Goal: Check status: Check status

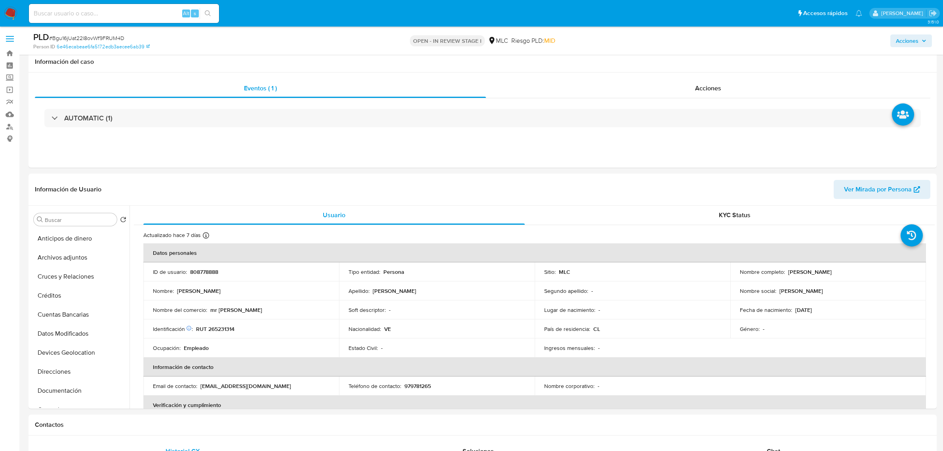
select select "10"
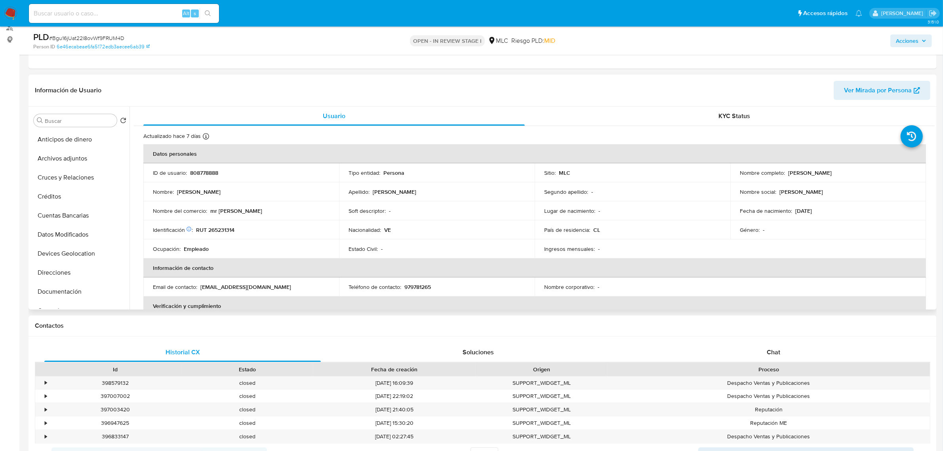
click at [201, 173] on p "808778888" at bounding box center [204, 172] width 28 height 7
copy p "808778888"
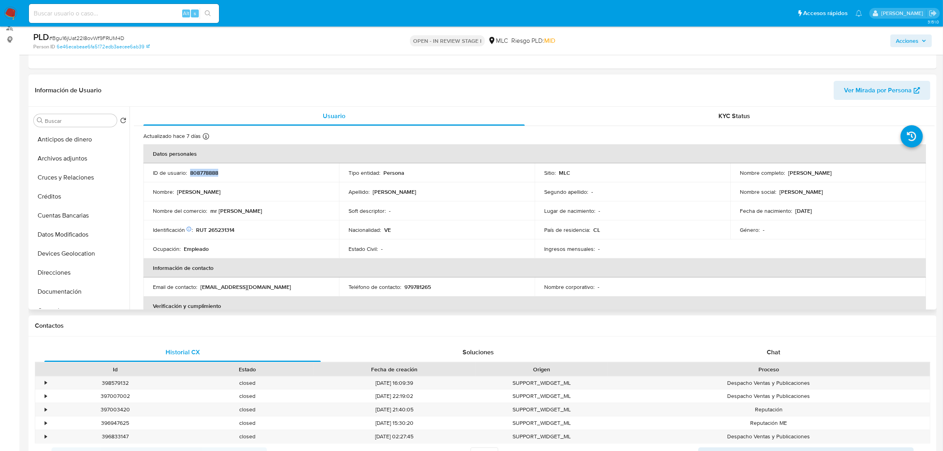
copy p "808778888"
click at [88, 38] on span "# Bgu16jUat22l8ovWf9FRUM4D" at bounding box center [86, 38] width 75 height 8
copy span "Bgu16jUat22l8ovWf9FRUM4D"
click at [84, 36] on span "# Bgu16jUat22l8ovWf9FRUM4D" at bounding box center [86, 38] width 75 height 8
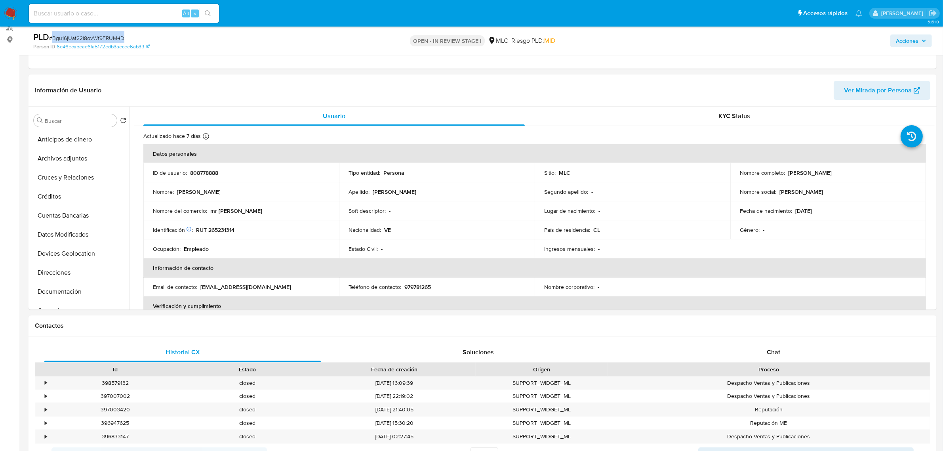
click at [84, 36] on span "# Bgu16jUat22l8ovWf9FRUM4D" at bounding box center [86, 38] width 75 height 8
click at [92, 38] on span "# Bgu16jUat22l8ovWf9FRUM4D" at bounding box center [86, 38] width 75 height 8
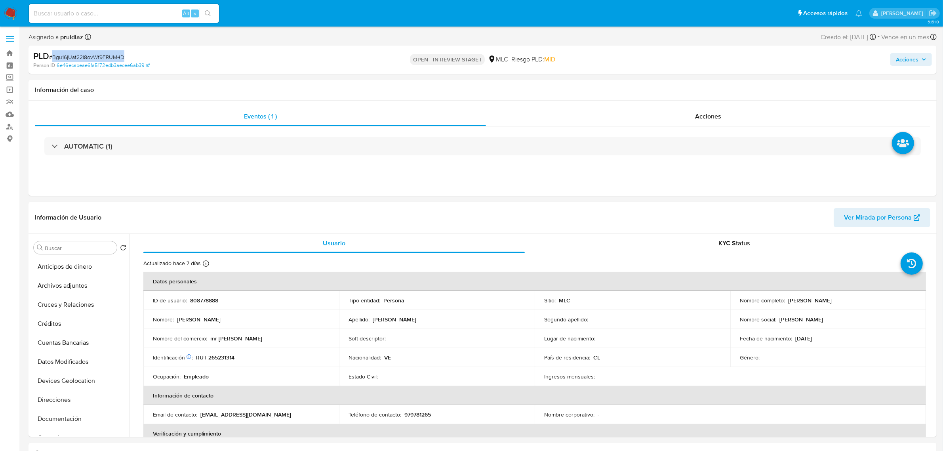
click at [84, 50] on div "PLD # Bgu16jUat22l8ovWf9FRUM4D" at bounding box center [181, 56] width 297 height 12
click at [89, 59] on span "# Bgu16jUat22l8ovWf9FRUM4D" at bounding box center [86, 57] width 75 height 8
click at [67, 358] on button "Historial Casos" at bounding box center [76, 357] width 93 height 19
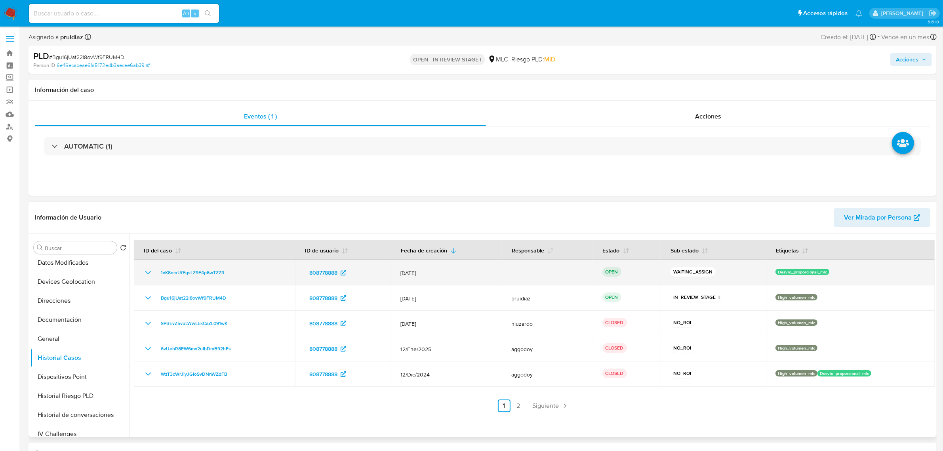
drag, startPoint x: 266, startPoint y: 279, endPoint x: 157, endPoint y: 270, distance: 110.0
click at [157, 270] on td "1vK8nrxUfFgsLZ9F4p8wTZZR" at bounding box center [214, 272] width 161 height 25
